Goal: Find specific page/section: Find specific page/section

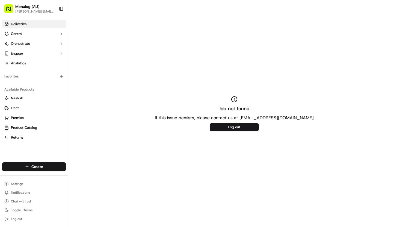
click at [26, 22] on span "Deliveries" at bounding box center [19, 24] width 16 height 5
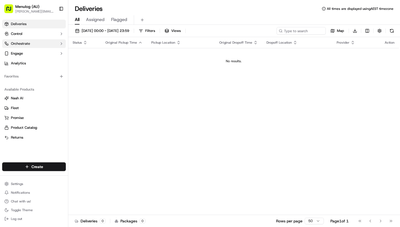
click at [31, 45] on button "Orchestrate" at bounding box center [34, 43] width 64 height 9
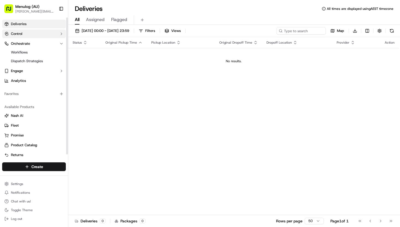
click at [24, 37] on button "Control" at bounding box center [34, 34] width 64 height 9
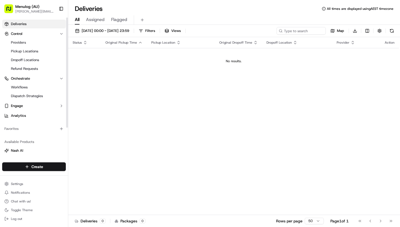
click at [24, 27] on link "Deliveries" at bounding box center [34, 24] width 64 height 9
click at [39, 12] on span "[PERSON_NAME][EMAIL_ADDRESS][PERSON_NAME][DOMAIN_NAME]" at bounding box center [34, 11] width 39 height 4
click at [19, 117] on span "Analytics" at bounding box center [18, 115] width 15 height 5
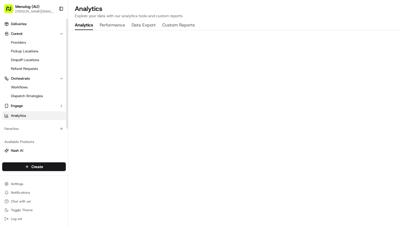
scroll to position [39, 0]
